Goal: Check status

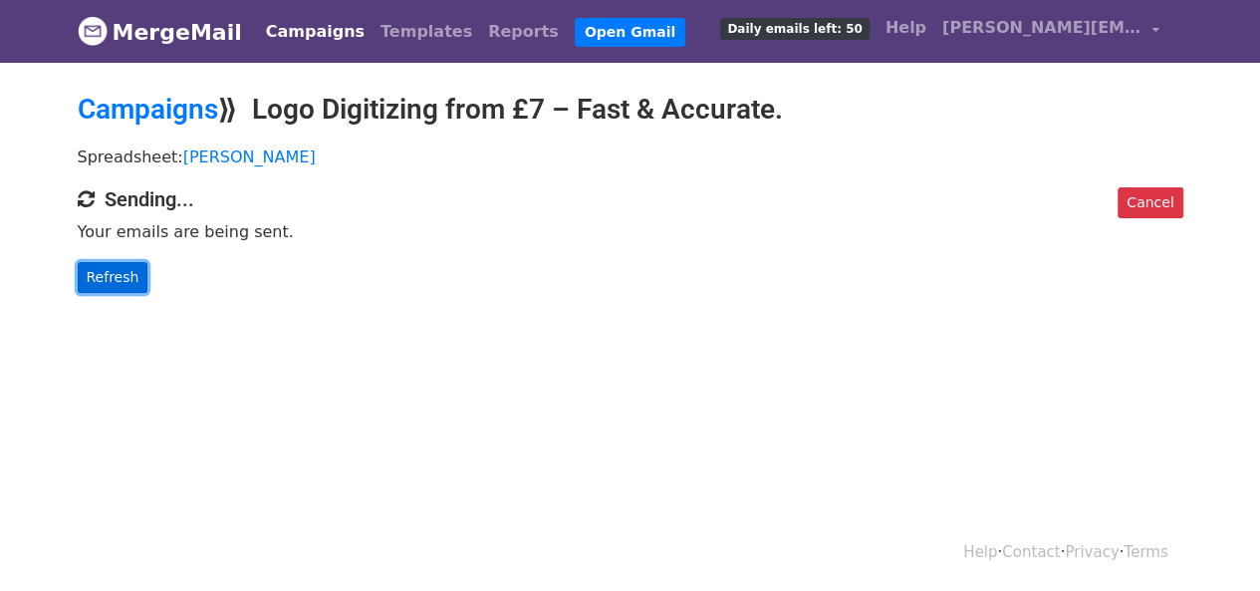
click at [122, 282] on link "Refresh" at bounding box center [113, 277] width 71 height 31
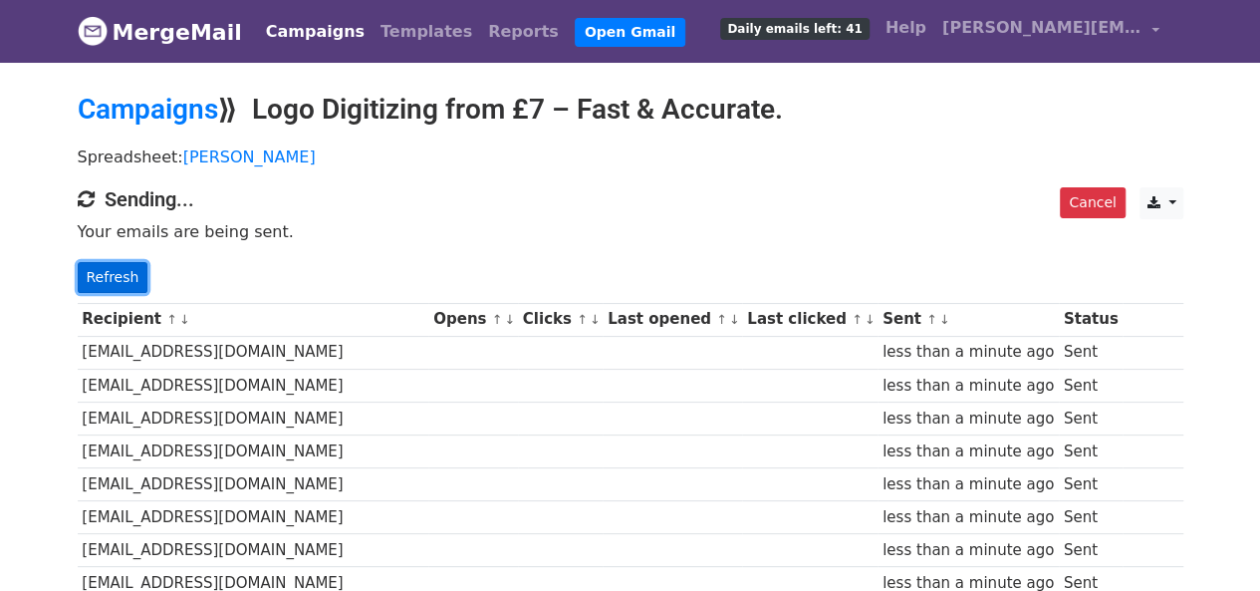
click at [124, 267] on link "Refresh" at bounding box center [113, 277] width 71 height 31
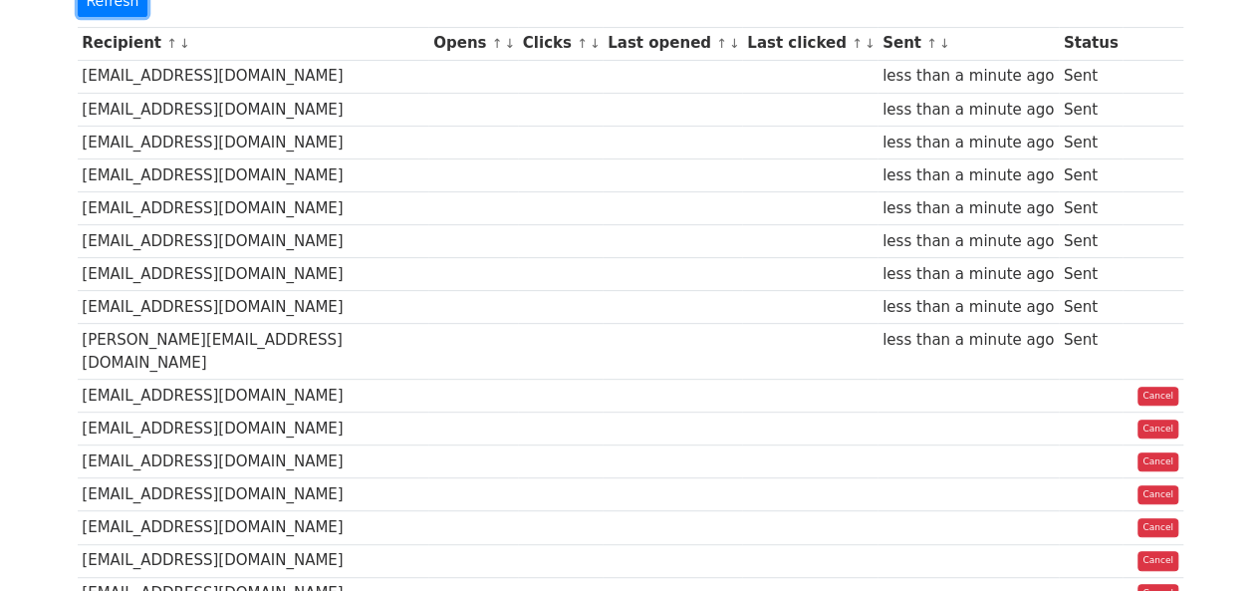
scroll to position [596, 0]
